Goal: Navigation & Orientation: Go to known website

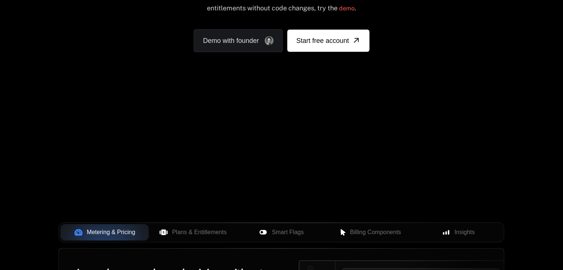
scroll to position [148, 0]
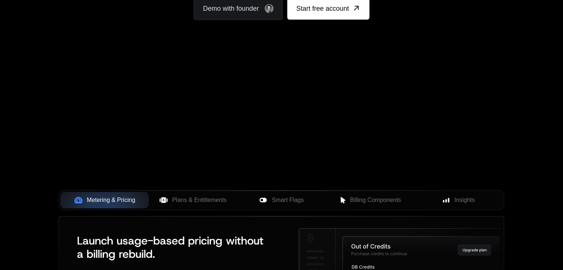
scroll to position [148, 0]
